Goal: Book appointment/travel/reservation

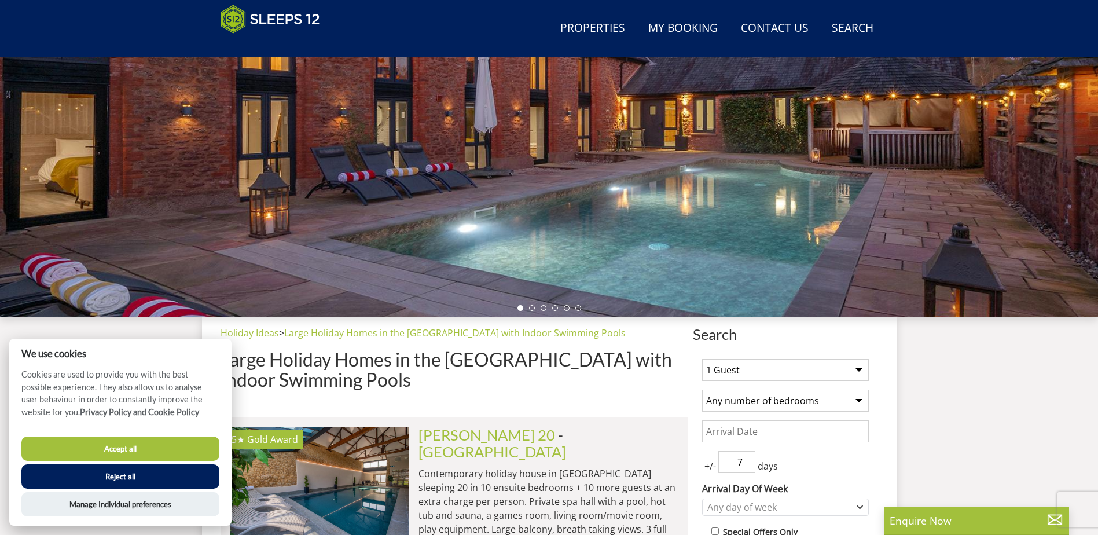
drag, startPoint x: 0, startPoint y: 0, endPoint x: 148, endPoint y: 446, distance: 469.7
click at [148, 446] on button "Accept all" at bounding box center [120, 448] width 198 height 24
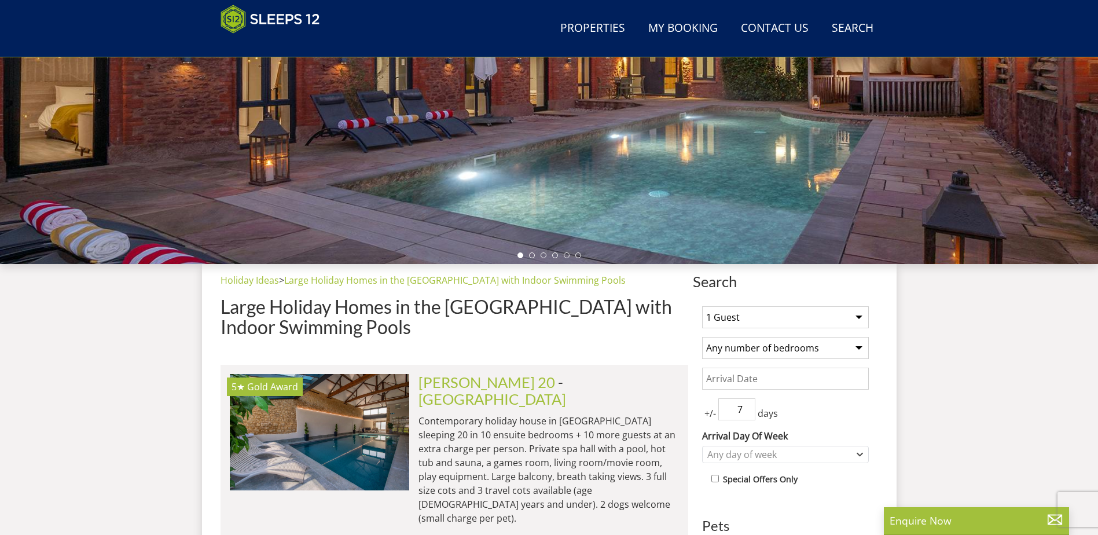
scroll to position [301, 0]
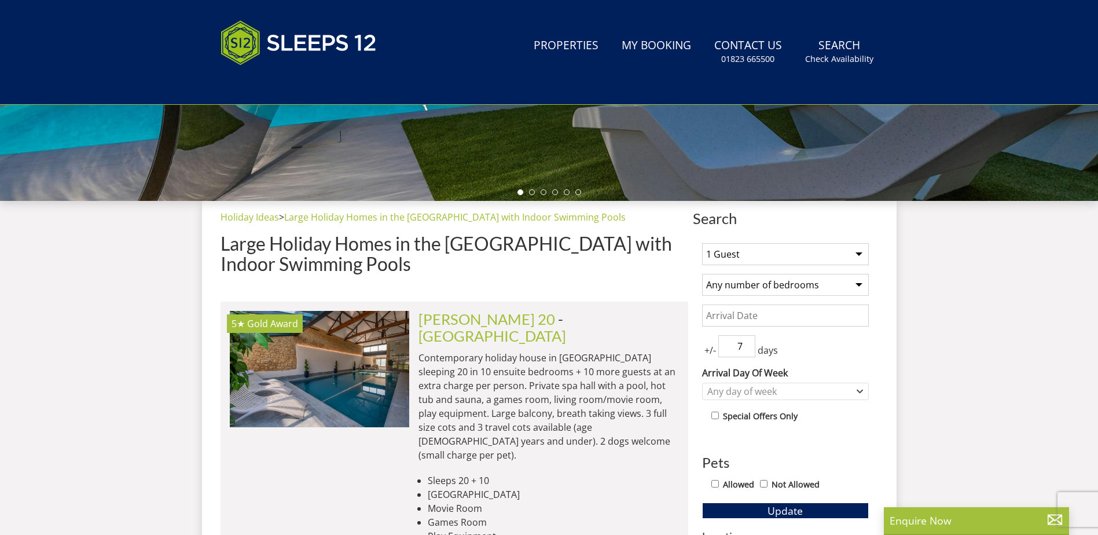
click at [735, 259] on select "1 Guest 2 Guests 3 Guests 4 Guests 5 Guests 6 Guests 7 Guests 8 Guests 9 Guests…" at bounding box center [785, 254] width 167 height 22
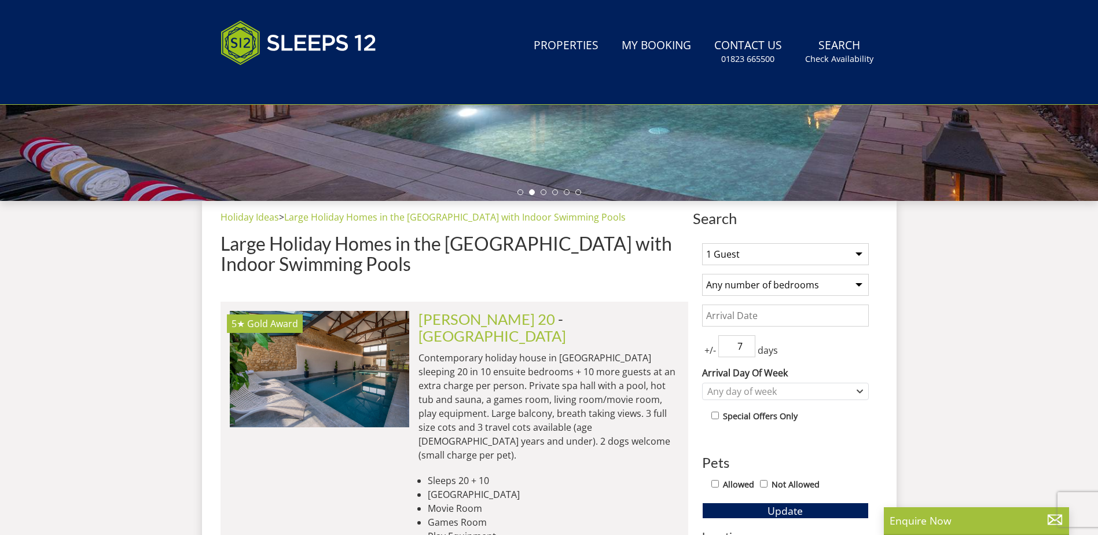
select select "15"
click at [702, 243] on select "1 Guest 2 Guests 3 Guests 4 Guests 5 Guests 6 Guests 7 Guests 8 Guests 9 Guests…" at bounding box center [785, 254] width 167 height 22
click at [787, 280] on select "Any number of bedrooms 1 Bedroom 2 Bedrooms 3 Bedrooms 4 Bedrooms 5 Bedrooms 6 …" at bounding box center [785, 285] width 167 height 22
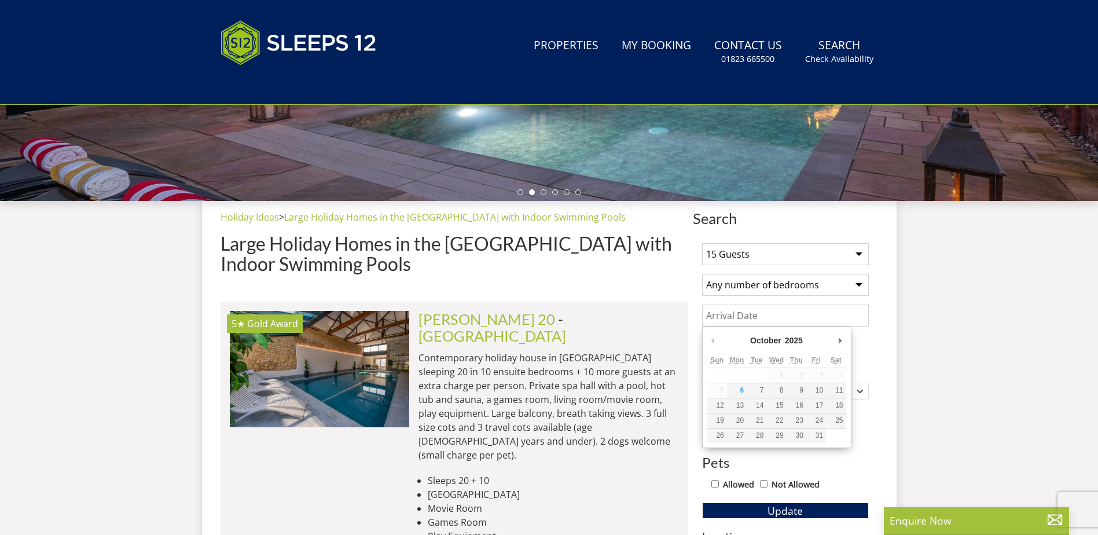
click at [761, 314] on input "Date" at bounding box center [785, 315] width 167 height 22
click at [835, 340] on div "October January February March April May June July August September October Nov…" at bounding box center [776, 342] width 139 height 21
click at [832, 341] on div "January January February March April May June July August September October Nov…" at bounding box center [776, 342] width 139 height 21
type input "15/02/2026"
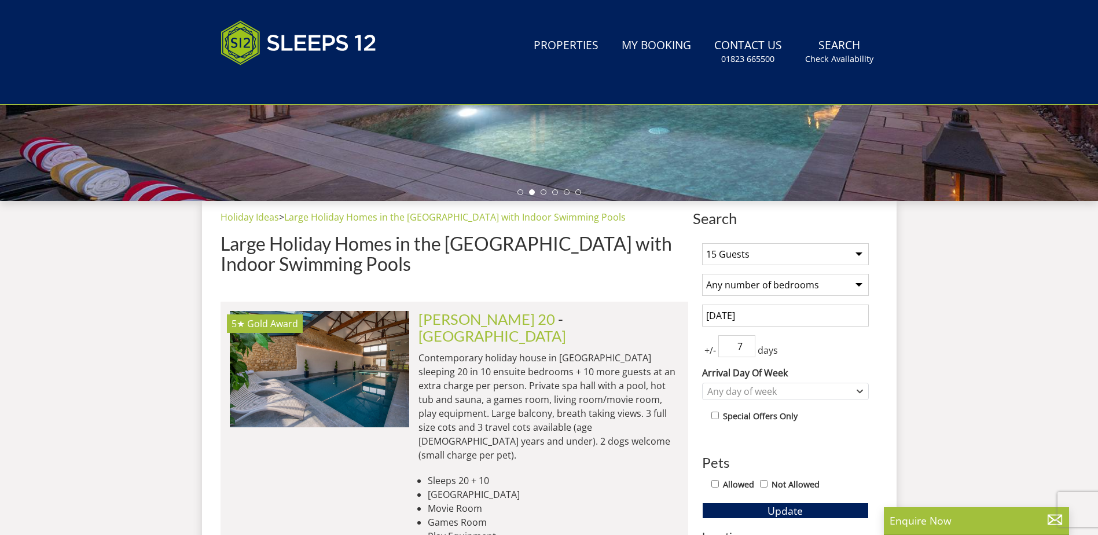
click at [755, 348] on span "days" at bounding box center [767, 350] width 25 height 14
drag, startPoint x: 749, startPoint y: 346, endPoint x: 741, endPoint y: 345, distance: 8.1
click at [741, 345] on input "12" at bounding box center [736, 346] width 37 height 22
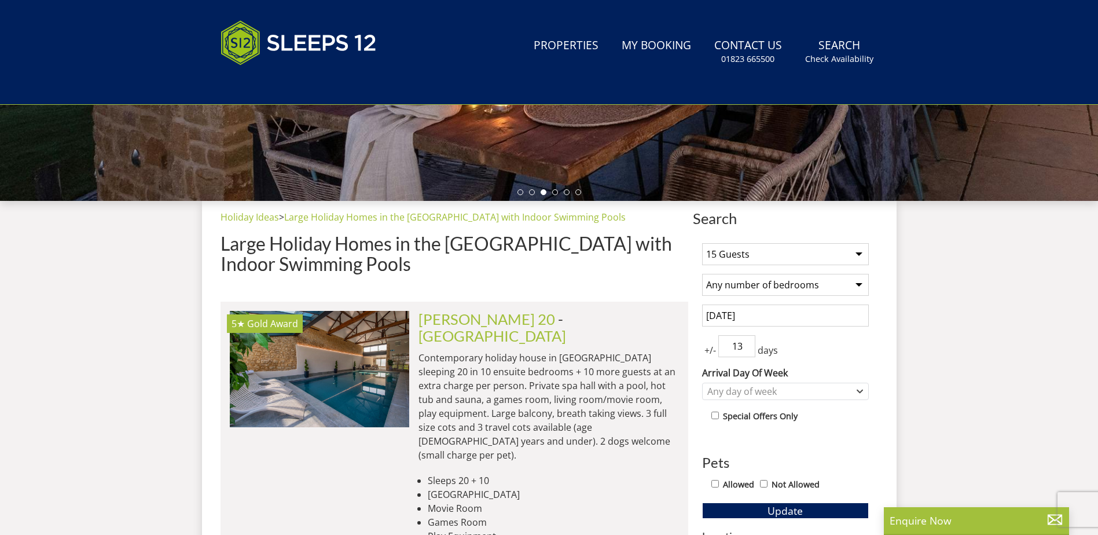
click at [744, 339] on input "13" at bounding box center [736, 346] width 37 height 22
click at [744, 339] on input "14" at bounding box center [736, 346] width 37 height 22
click at [744, 339] on input "15" at bounding box center [736, 346] width 37 height 22
click at [744, 339] on input "16" at bounding box center [736, 346] width 37 height 22
click at [744, 339] on input "17" at bounding box center [736, 346] width 37 height 22
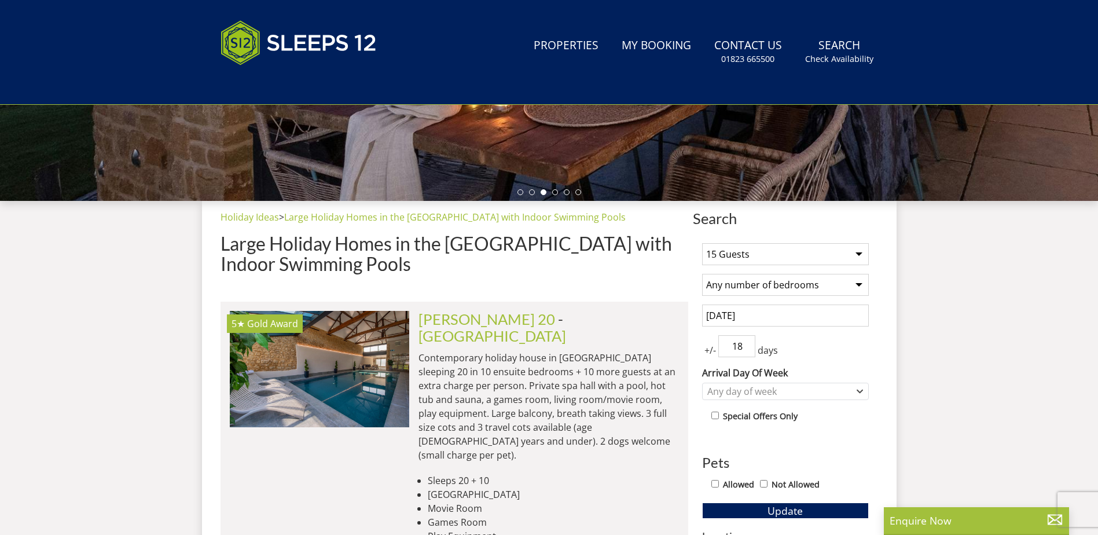
click at [744, 339] on input "18" at bounding box center [736, 346] width 37 height 22
click at [750, 350] on input "17" at bounding box center [736, 346] width 37 height 22
click at [750, 350] on input "16" at bounding box center [736, 346] width 37 height 22
click at [750, 350] on input "15" at bounding box center [736, 346] width 37 height 22
click at [750, 350] on input "14" at bounding box center [736, 346] width 37 height 22
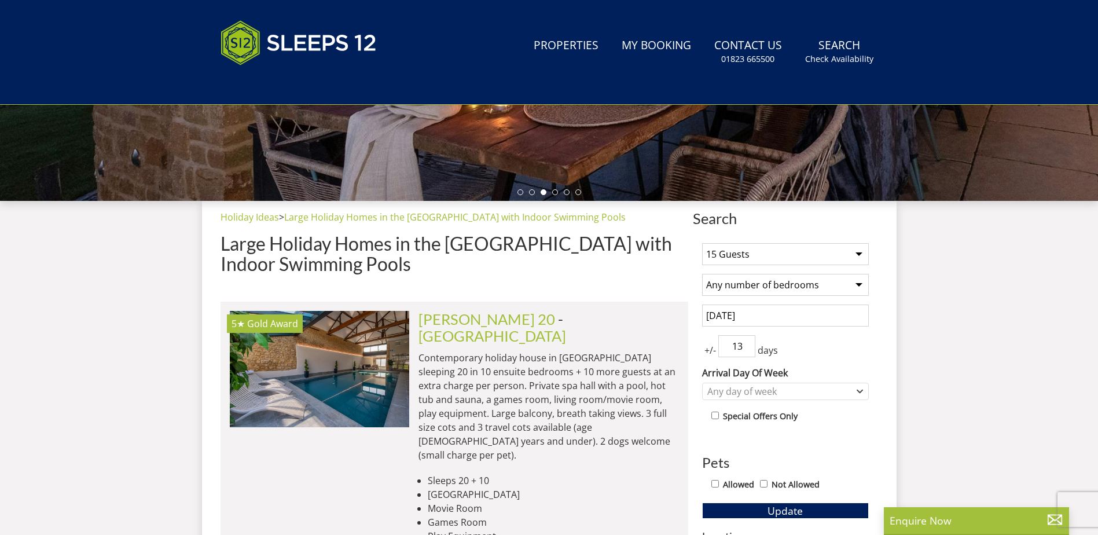
click at [750, 350] on input "13" at bounding box center [736, 346] width 37 height 22
click at [750, 350] on input "12" at bounding box center [736, 346] width 37 height 22
click at [750, 350] on input "11" at bounding box center [736, 346] width 37 height 22
click at [750, 350] on input "10" at bounding box center [736, 346] width 37 height 22
click at [750, 350] on input "9" at bounding box center [736, 346] width 37 height 22
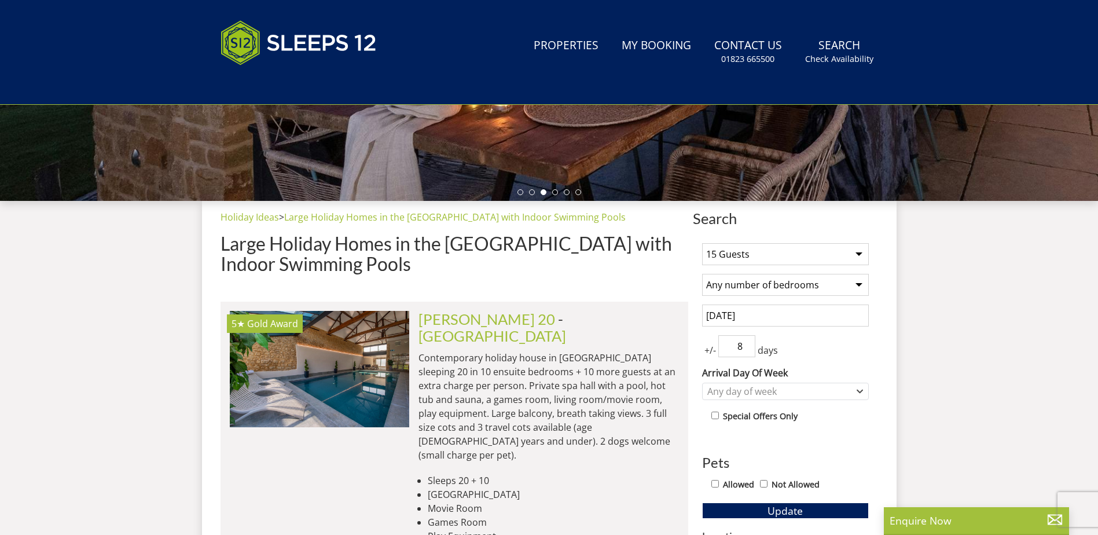
click at [750, 350] on input "8" at bounding box center [736, 346] width 37 height 22
click at [750, 350] on input "7" at bounding box center [736, 346] width 37 height 22
click at [750, 350] on input "6" at bounding box center [736, 346] width 37 height 22
click at [750, 350] on input "5" at bounding box center [736, 346] width 37 height 22
click at [750, 350] on input "4" at bounding box center [736, 346] width 37 height 22
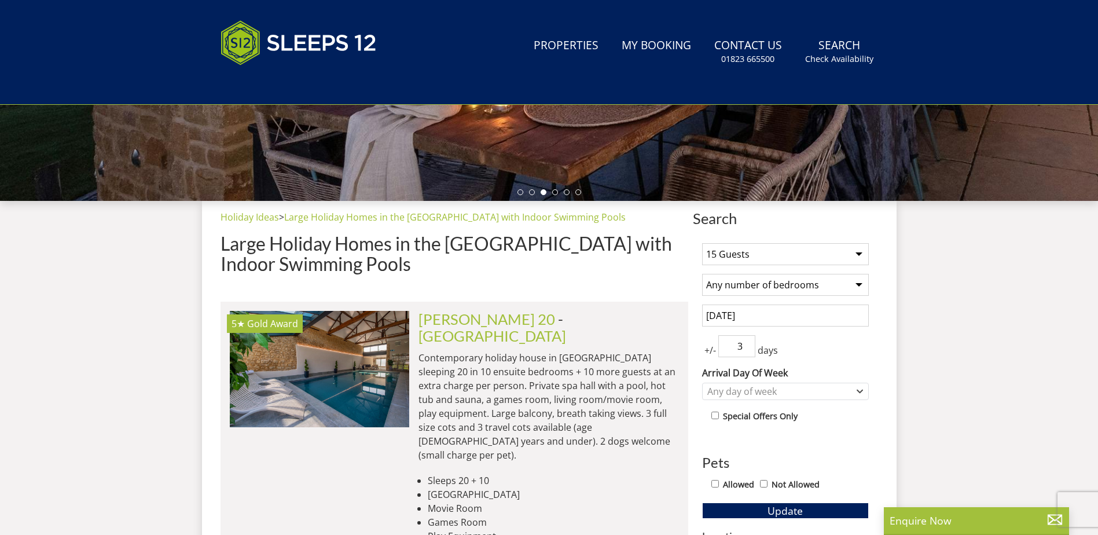
click at [750, 350] on input "3" at bounding box center [736, 346] width 37 height 22
click at [750, 350] on input "2" at bounding box center [736, 346] width 37 height 22
type input "1"
click at [750, 350] on input "1" at bounding box center [736, 346] width 37 height 22
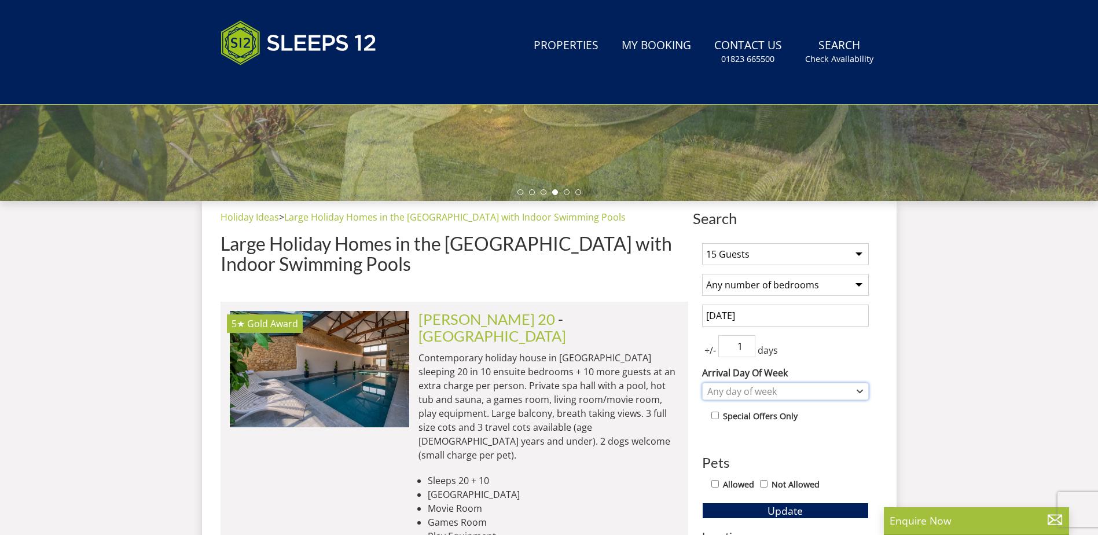
click at [759, 394] on div "Any day of week" at bounding box center [779, 391] width 150 height 13
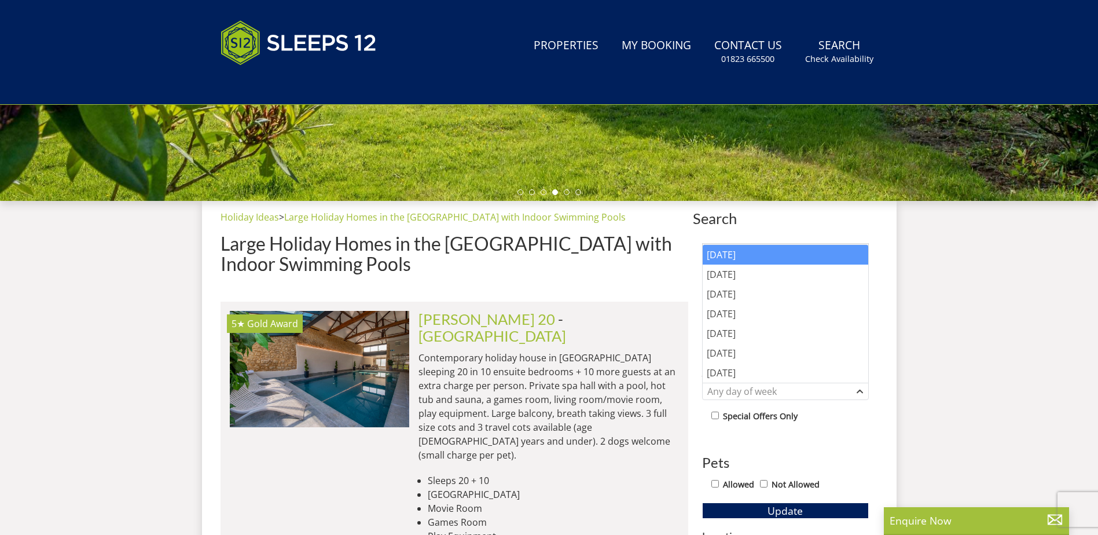
click at [762, 255] on div "[DATE]" at bounding box center [786, 255] width 166 height 20
click at [776, 431] on div "1 Guest 2 Guests 3 Guests 4 Guests 5 Guests 6 Guests 7 Guests 8 Guests 9 Guests…" at bounding box center [785, 522] width 185 height 577
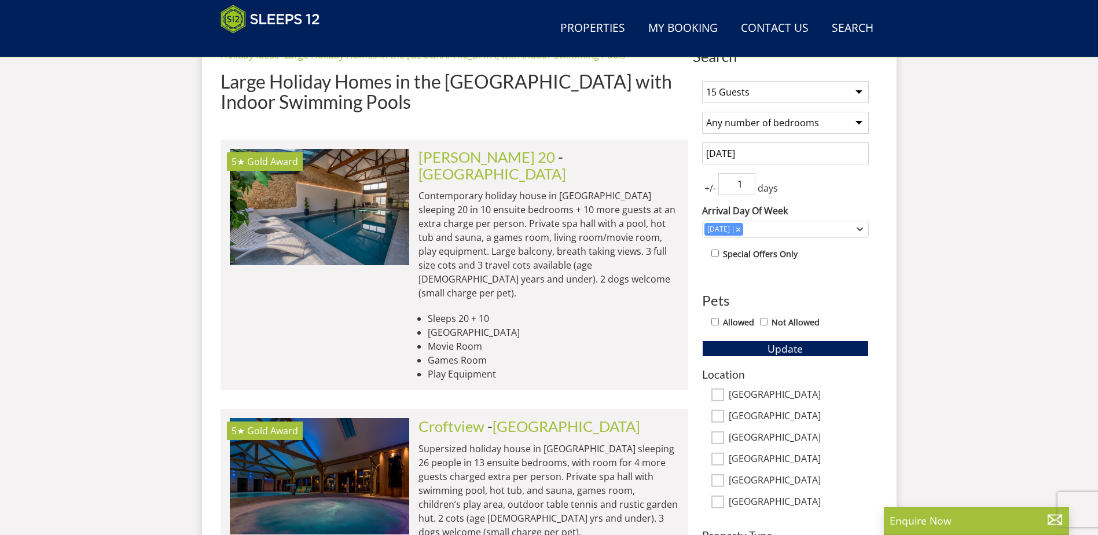
scroll to position [464, 0]
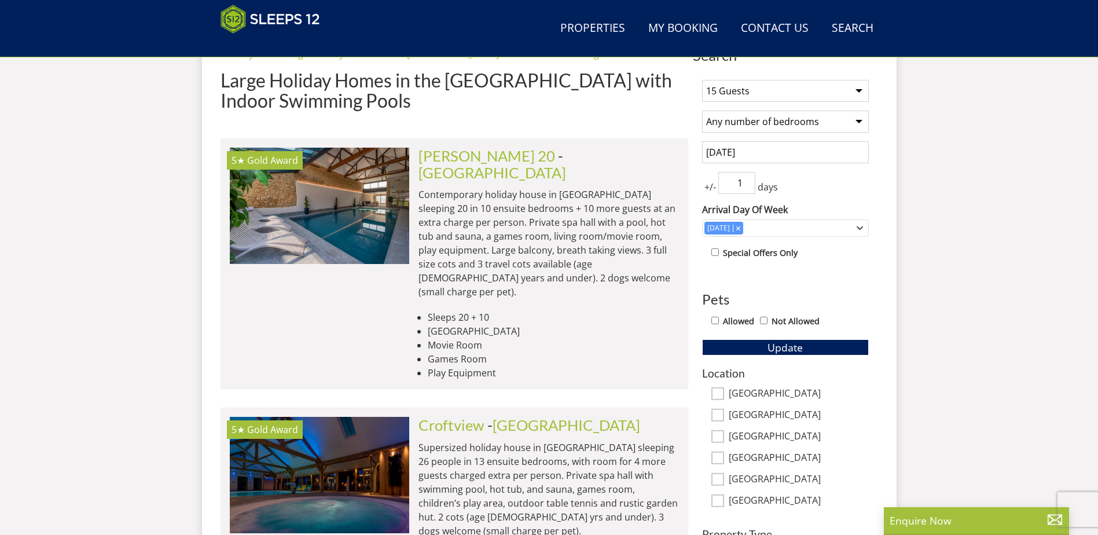
click at [714, 319] on input "Allowed" at bounding box center [715, 321] width 8 height 8
checkbox input "true"
click at [767, 344] on button "Update" at bounding box center [785, 347] width 167 height 16
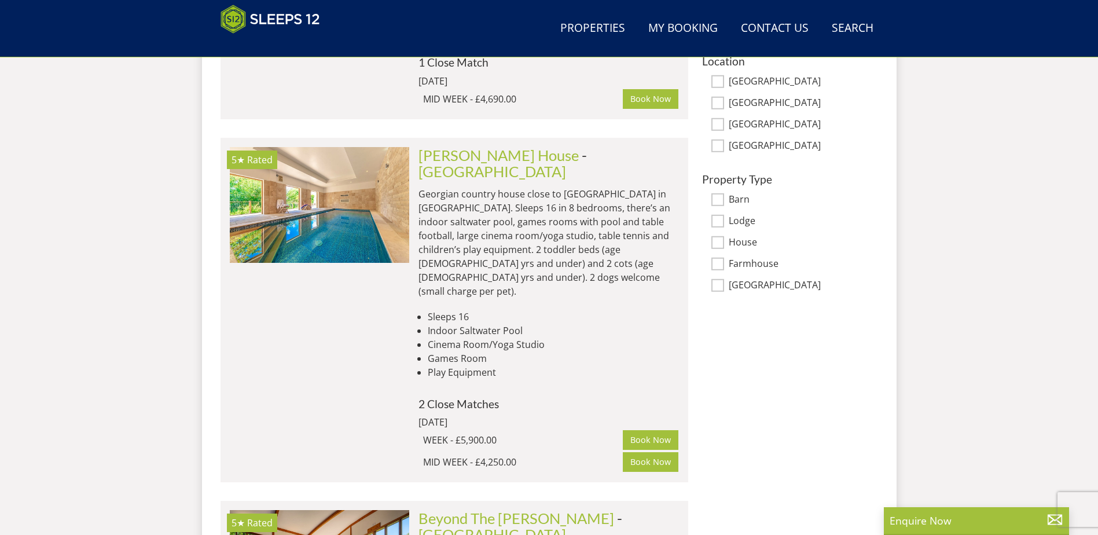
scroll to position [985, 0]
